Goal: Task Accomplishment & Management: Use online tool/utility

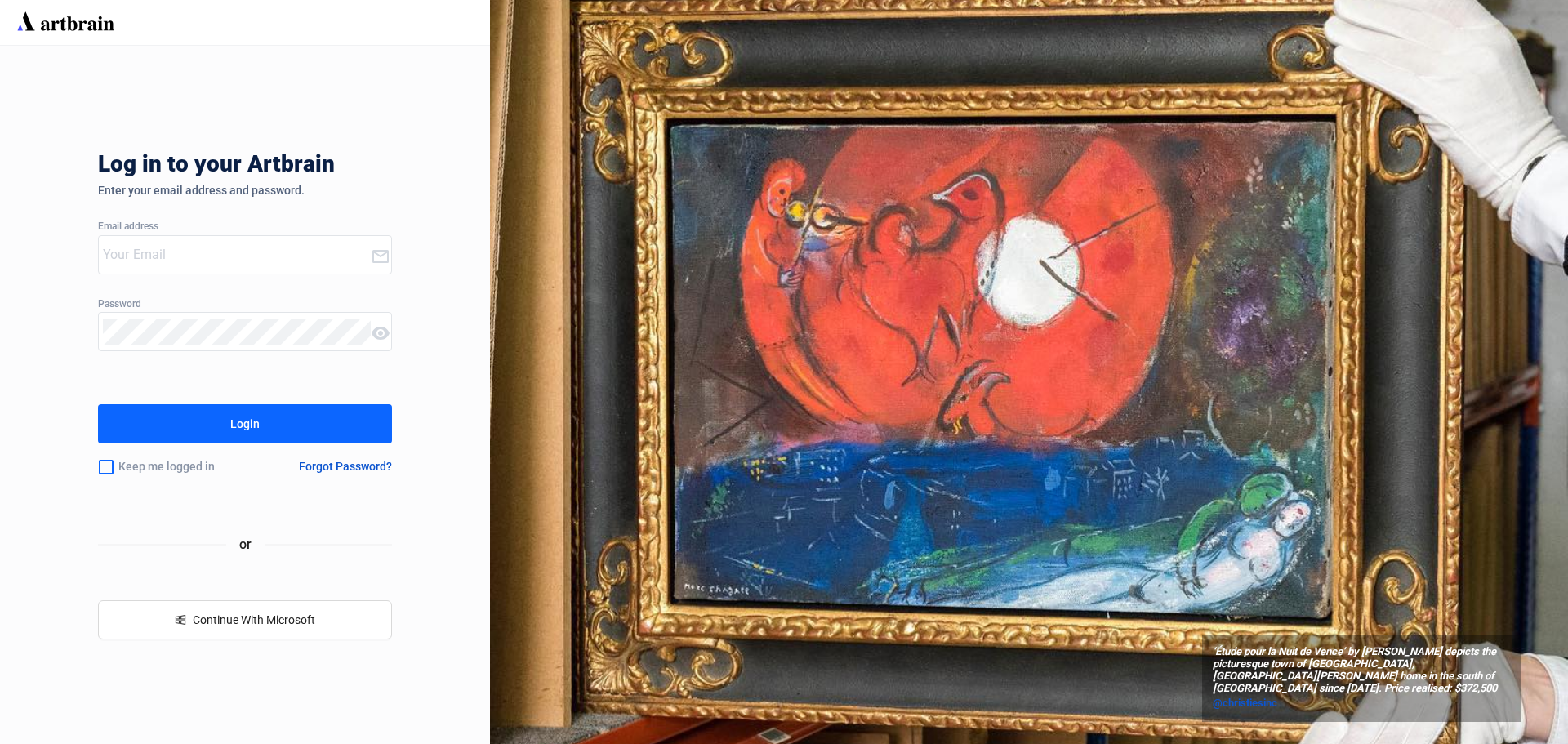
type input "[EMAIL_ADDRESS][DOMAIN_NAME]"
click at [235, 413] on div "Login" at bounding box center [244, 423] width 30 height 26
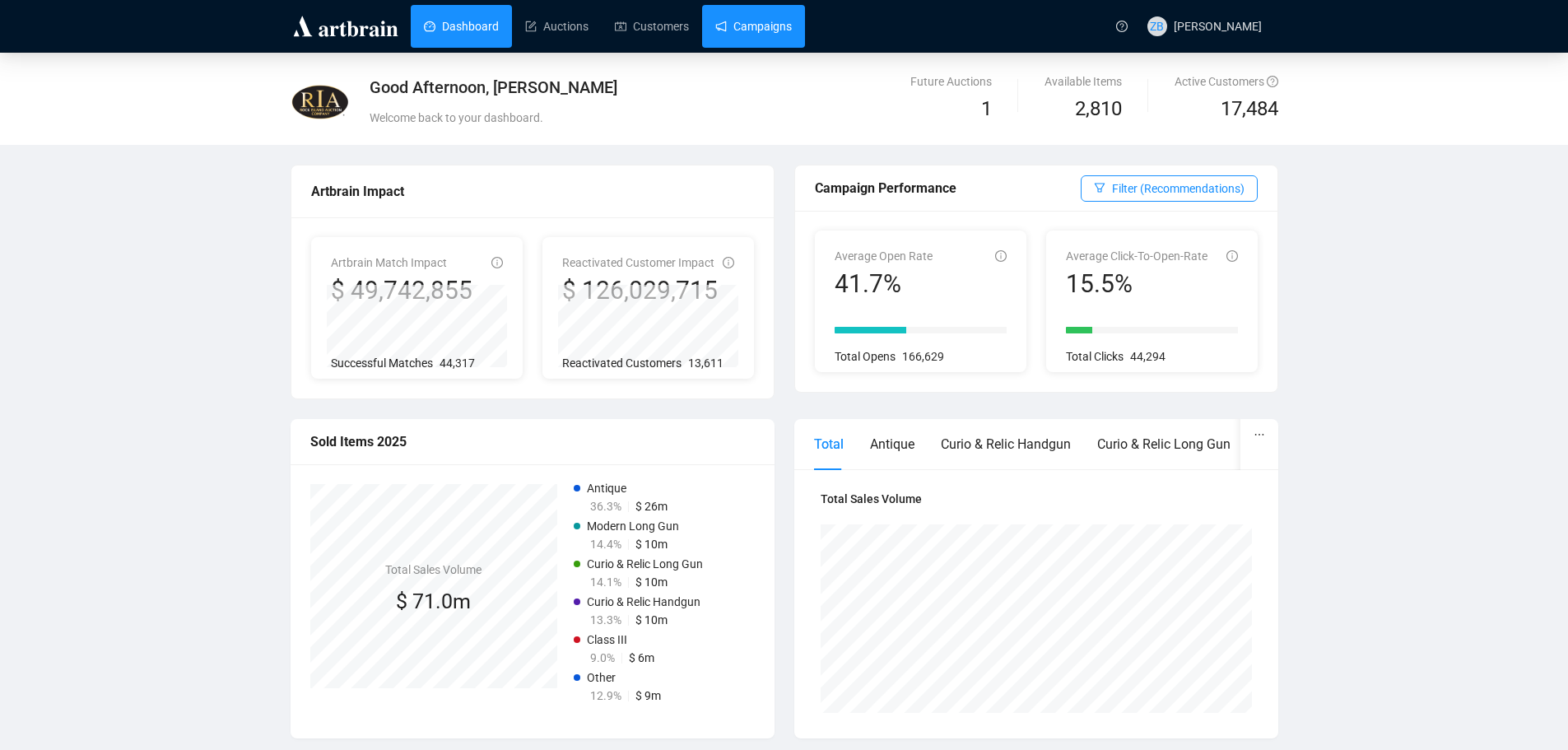
click at [761, 27] on link "Campaigns" at bounding box center [753, 27] width 76 height 43
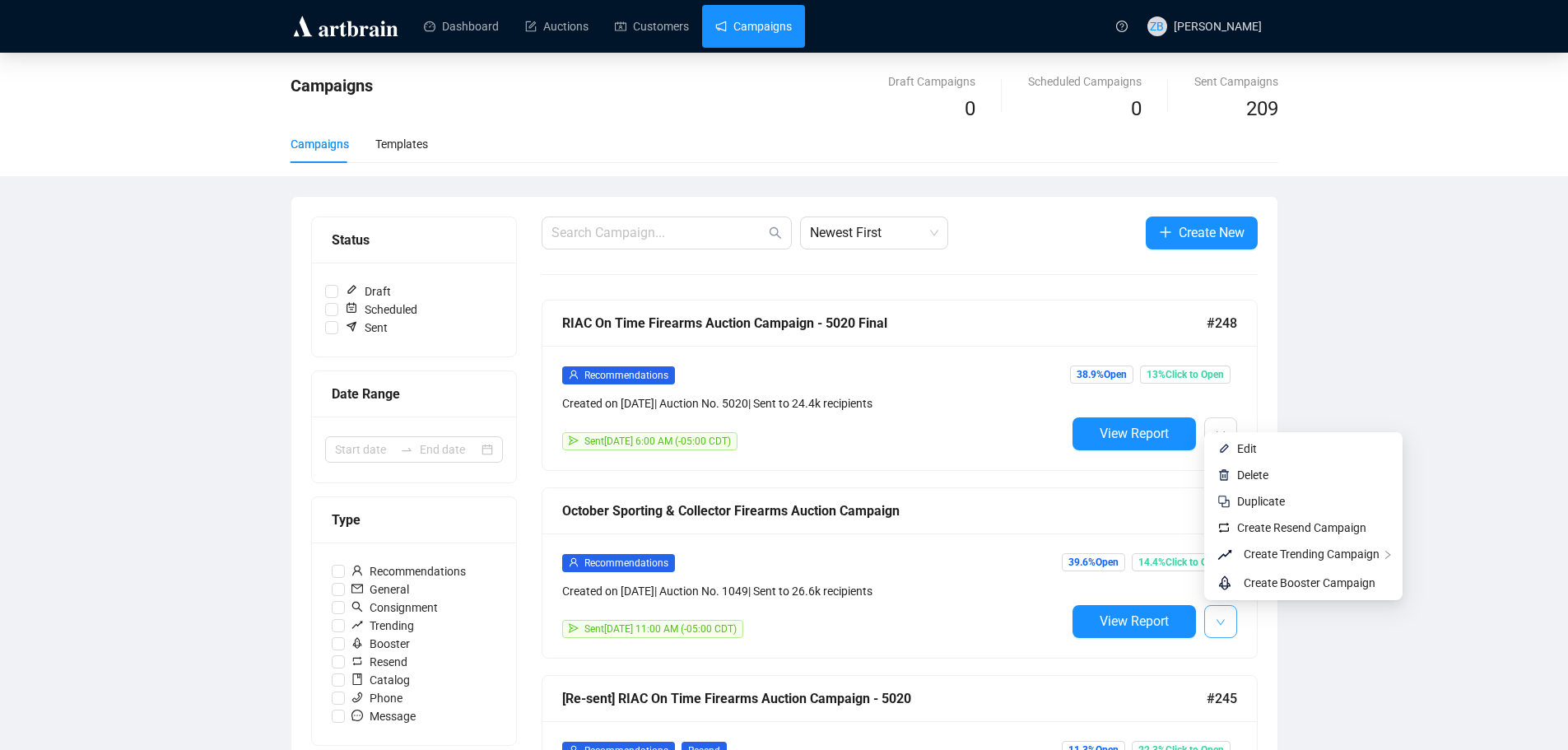
click at [1215, 614] on span "button" at bounding box center [1220, 620] width 10 height 21
click at [1244, 448] on span "Edit" at bounding box center [1246, 448] width 20 height 13
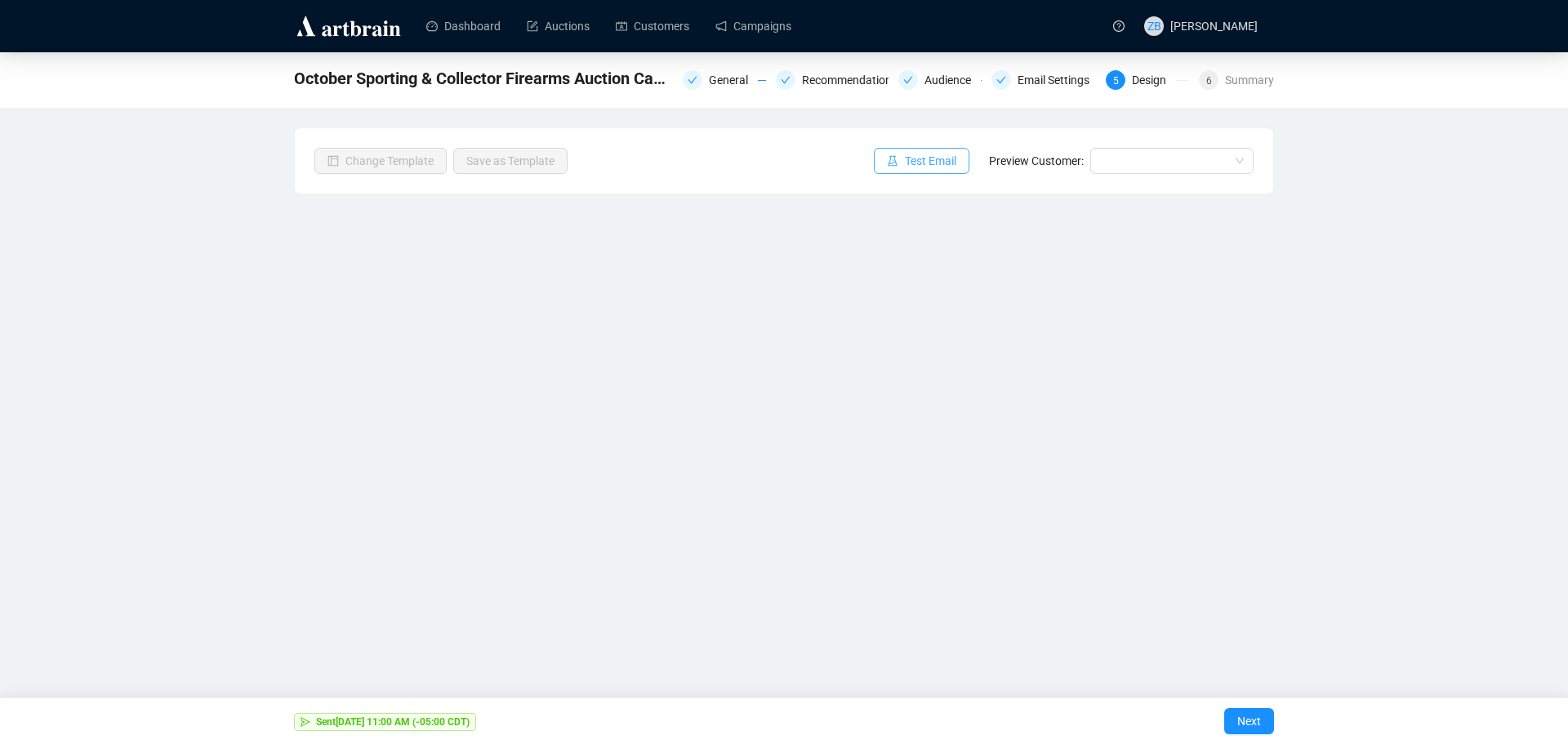
click at [926, 154] on span "Test Email" at bounding box center [930, 160] width 51 height 18
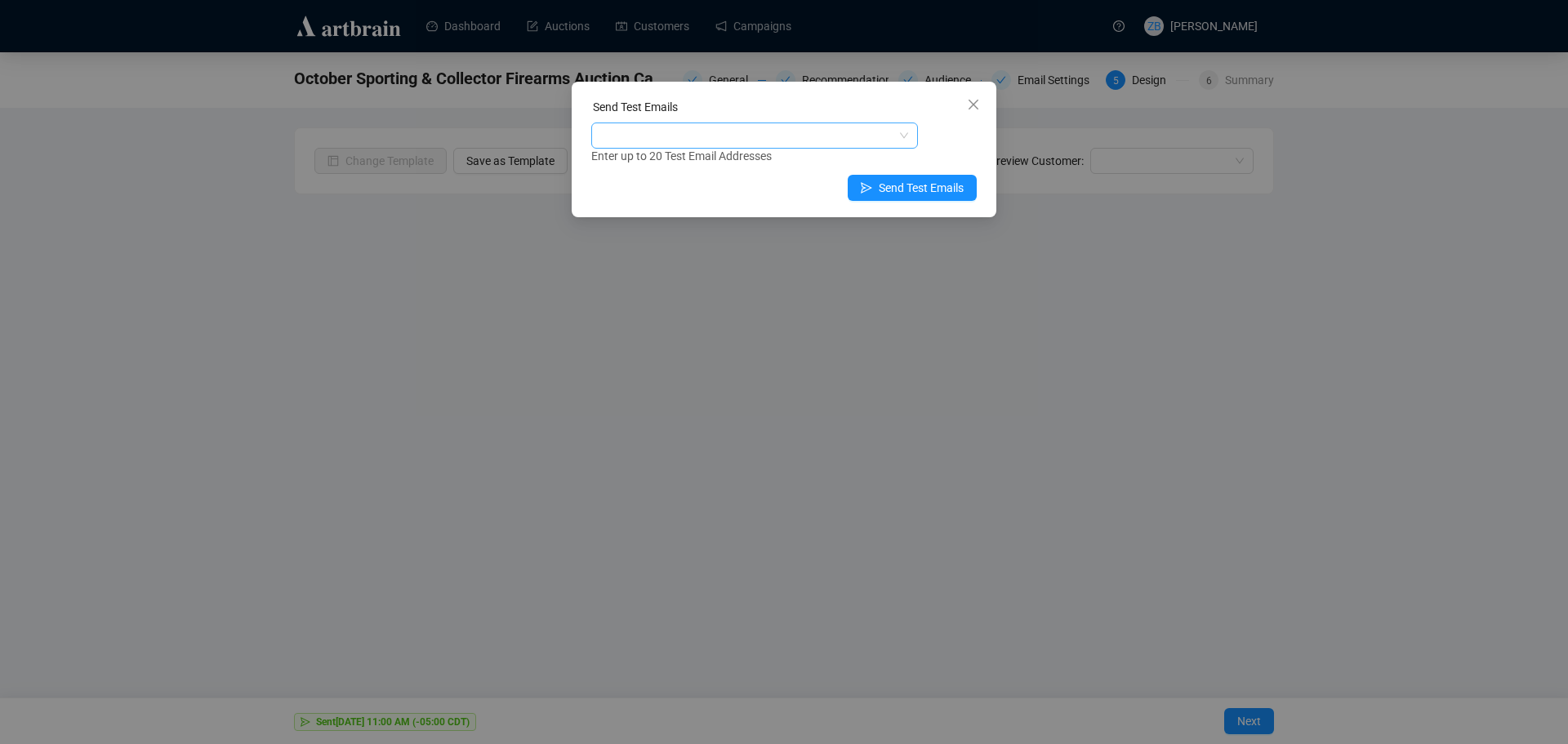
click at [903, 131] on div at bounding box center [755, 135] width 327 height 26
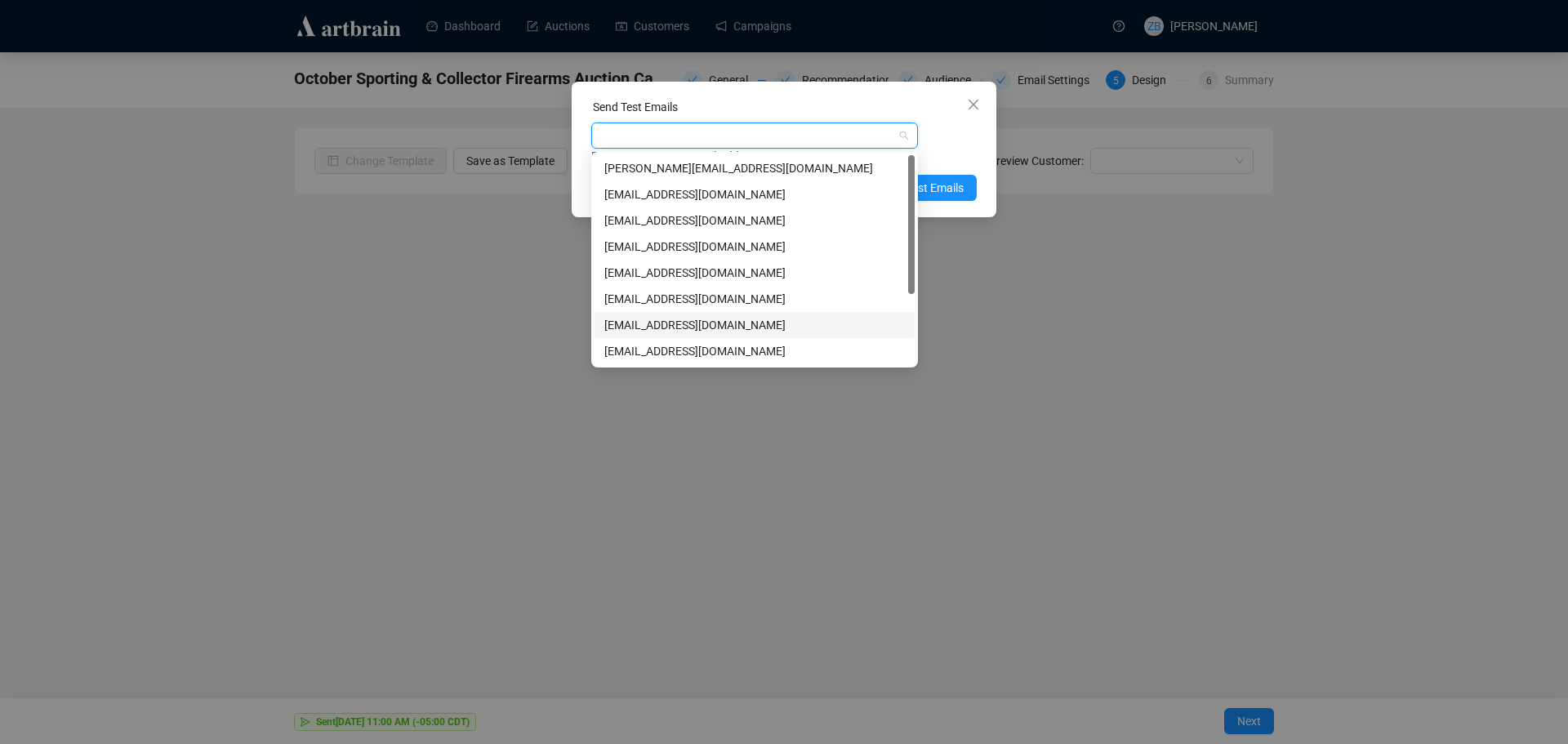
click at [725, 324] on div "[EMAIL_ADDRESS][DOMAIN_NAME]" at bounding box center [755, 324] width 301 height 18
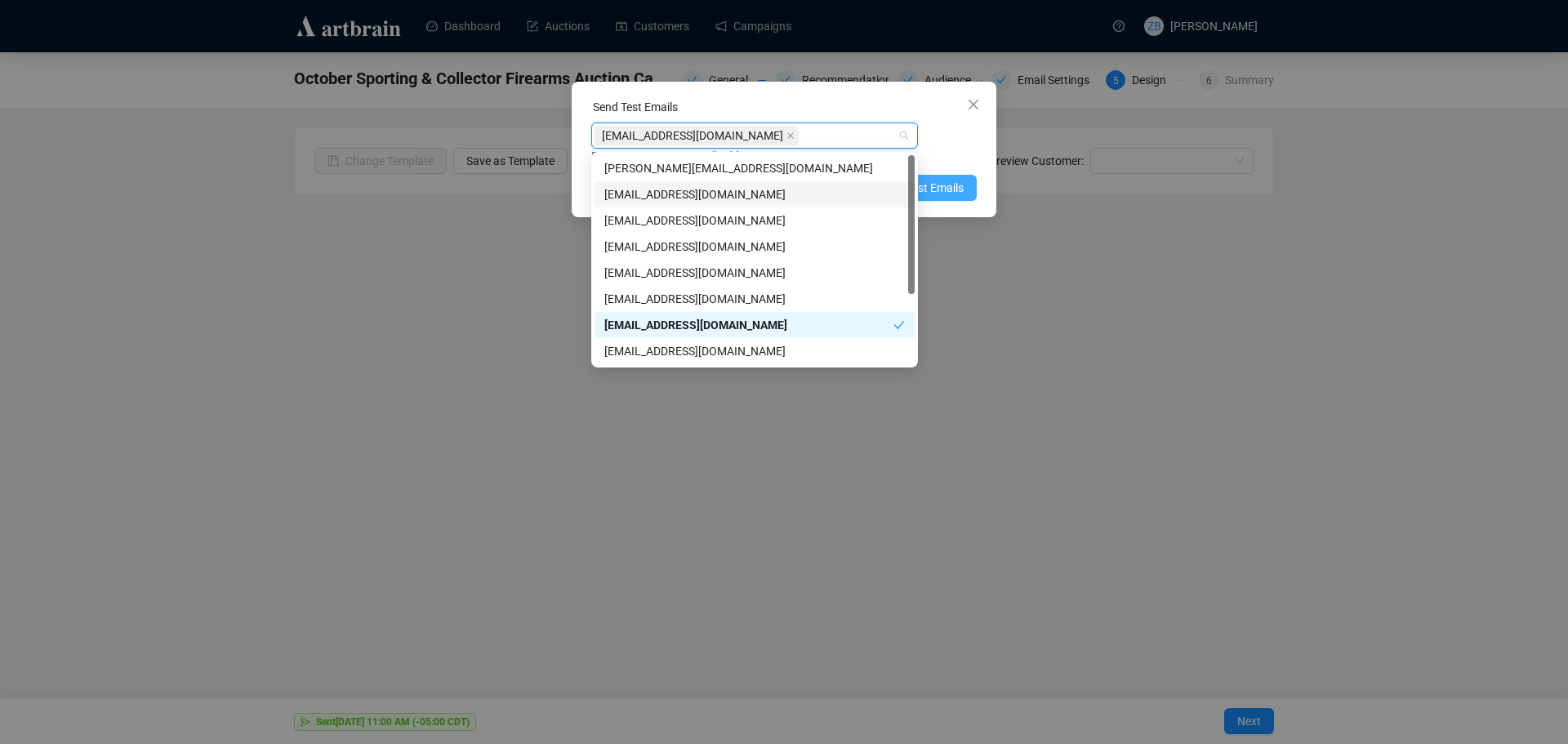
click at [938, 190] on span "Send Test Emails" at bounding box center [922, 187] width 85 height 18
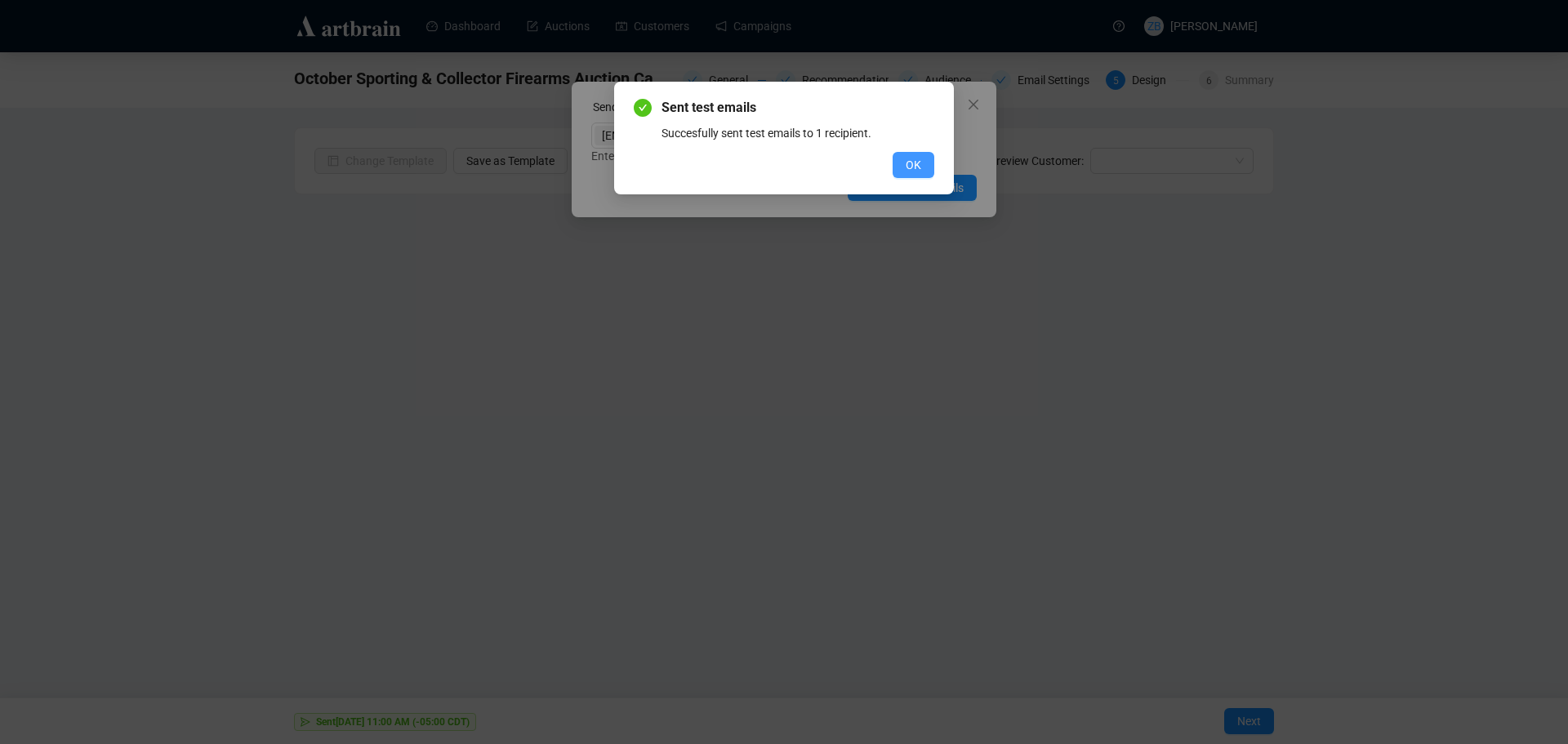
click at [916, 159] on span "OK" at bounding box center [913, 164] width 15 height 18
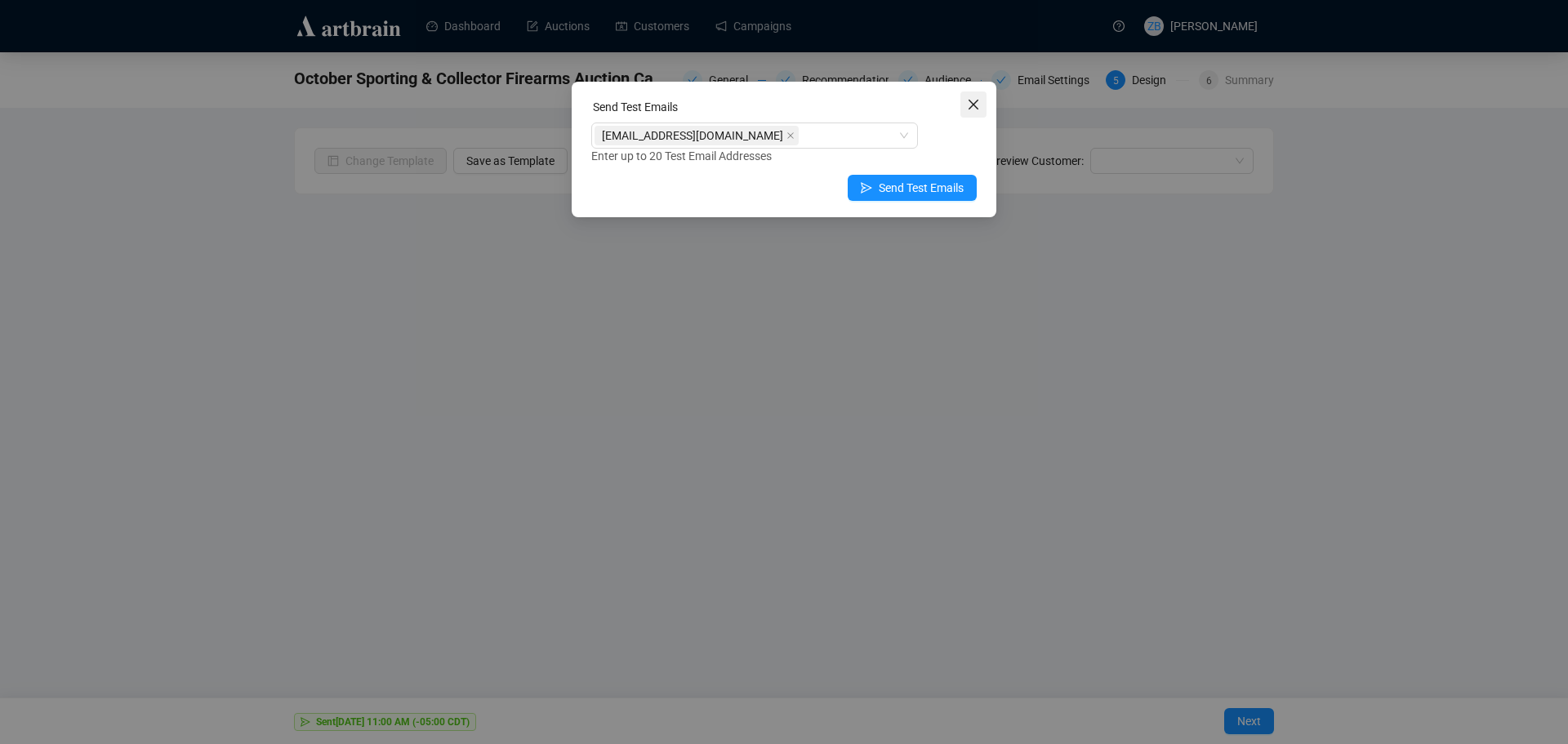
click at [971, 99] on icon "close" at bounding box center [973, 104] width 13 height 13
